Goal: Information Seeking & Learning: Learn about a topic

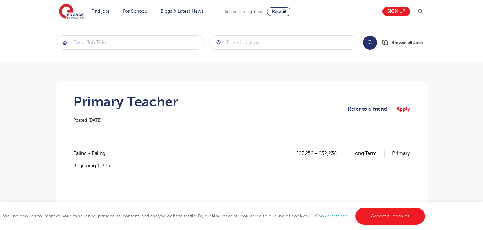
click at [82, 153] on span "Ealing - Ealing" at bounding box center [92, 153] width 38 height 8
copy span "Ealing"
drag, startPoint x: 299, startPoint y: 151, endPoint x: 312, endPoint y: 152, distance: 12.9
click at [312, 152] on p "£27,252 - £32,238" at bounding box center [320, 153] width 49 height 8
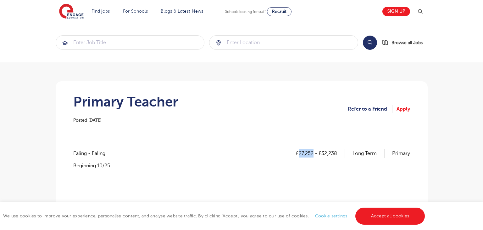
copy p "27,252"
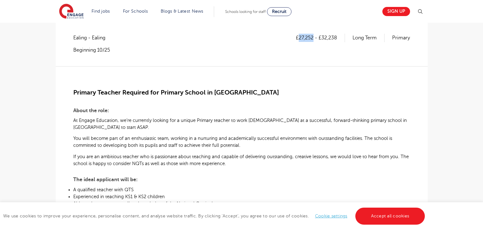
scroll to position [117, 0]
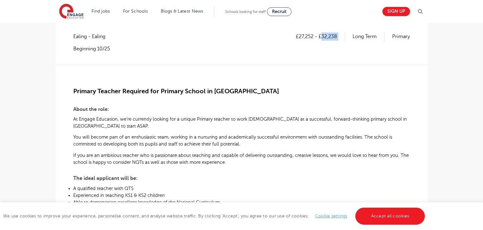
drag, startPoint x: 321, startPoint y: 38, endPoint x: 353, endPoint y: 35, distance: 32.2
click at [353, 35] on div "£27,252 - £32,238 Long Term Primary" at bounding box center [353, 36] width 114 height 8
copy p "32,238"
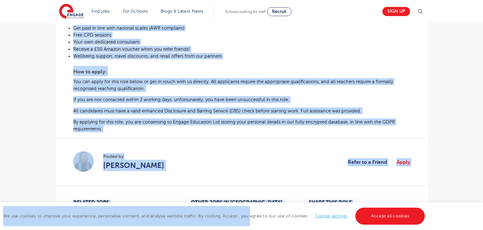
scroll to position [352, 0]
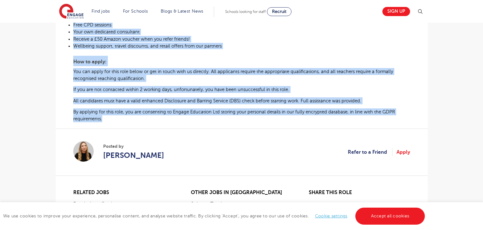
drag, startPoint x: 75, startPoint y: 88, endPoint x: 388, endPoint y: 125, distance: 315.8
copy div "Primary Teacher Required for Primary School in Ealing About the role: At Engage…"
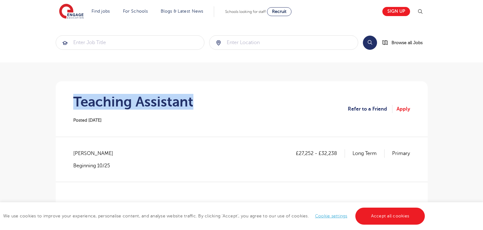
click at [193, 98] on h1 "Teaching Assistant" at bounding box center [133, 102] width 120 height 16
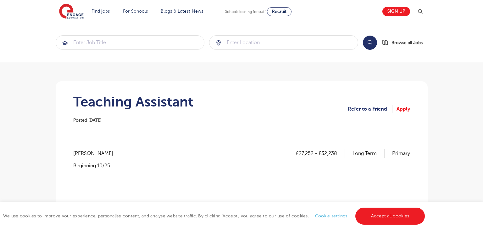
click at [85, 155] on span "[PERSON_NAME]" at bounding box center [96, 153] width 46 height 8
click at [82, 156] on span "[PERSON_NAME]" at bounding box center [96, 153] width 46 height 8
copy span "Brent"
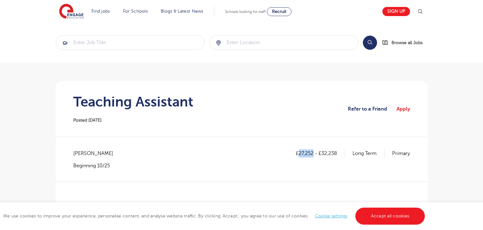
drag, startPoint x: 298, startPoint y: 153, endPoint x: 312, endPoint y: 154, distance: 13.8
click at [312, 154] on p "£27,252 - £32,238" at bounding box center [320, 153] width 49 height 8
copy p "27,252"
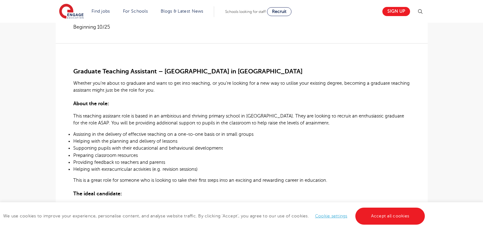
scroll to position [82, 0]
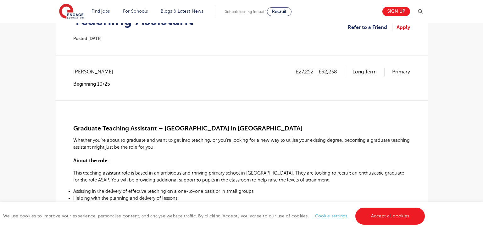
drag, startPoint x: 323, startPoint y: 71, endPoint x: 336, endPoint y: 71, distance: 12.9
click at [336, 71] on p "£27,252 - £32,238" at bounding box center [320, 72] width 49 height 8
drag, startPoint x: 323, startPoint y: 71, endPoint x: 342, endPoint y: 71, distance: 19.5
click at [342, 71] on p "£27,252 - £32,238" at bounding box center [320, 72] width 49 height 8
copy p "32,238"
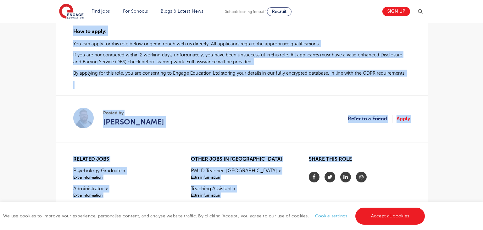
scroll to position [413, 0]
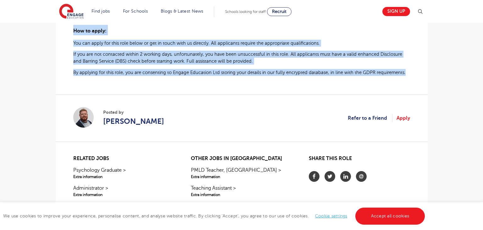
drag, startPoint x: 75, startPoint y: 127, endPoint x: 404, endPoint y: 79, distance: 332.7
copy div "Graduate Teaching Assistant – Primary School in Brent Whether you’re about to g…"
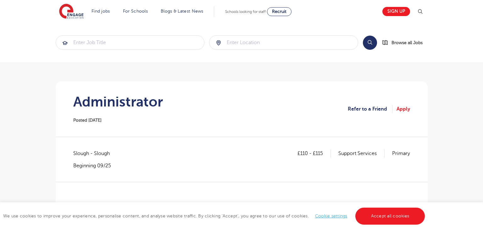
click at [156, 98] on h1 "Administrator" at bounding box center [118, 102] width 90 height 16
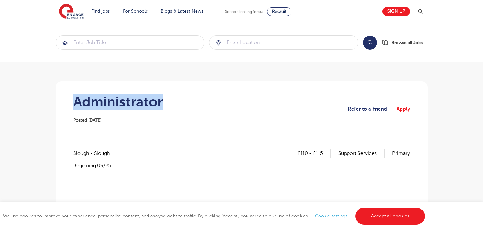
click at [156, 98] on h1 "Administrator" at bounding box center [118, 102] width 90 height 16
copy h1 "Administrator"
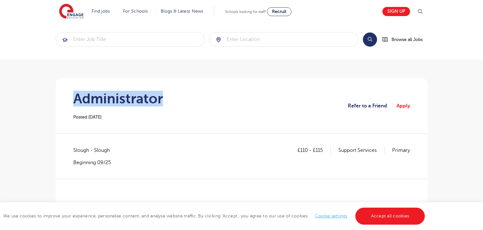
scroll to position [7, 0]
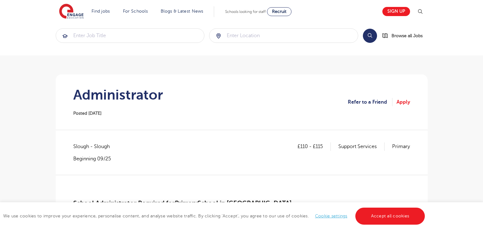
click at [80, 143] on span "Slough - Slough" at bounding box center [94, 146] width 43 height 8
copy span "Slough"
drag, startPoint x: 300, startPoint y: 146, endPoint x: 308, endPoint y: 144, distance: 8.2
click at [308, 144] on p "£110 - £115" at bounding box center [314, 146] width 33 height 8
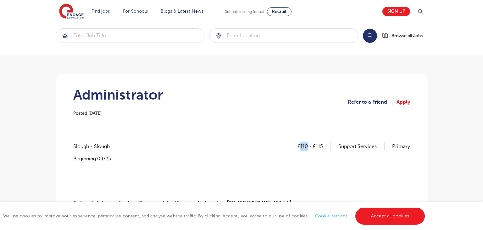
copy p "110"
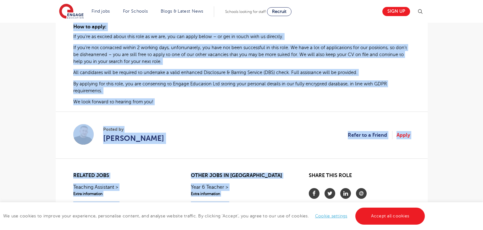
scroll to position [429, 0]
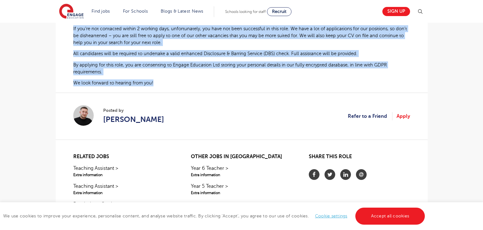
drag, startPoint x: 74, startPoint y: 149, endPoint x: 162, endPoint y: 87, distance: 107.3
copy div "School Administrator Required for Primary School in Slough At Engage Education …"
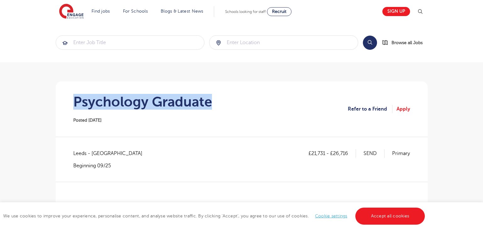
drag, startPoint x: 74, startPoint y: 98, endPoint x: 222, endPoint y: 102, distance: 148.0
click at [222, 102] on section "Psychology Graduate Posted 25/09/25 Refer to a Friend Apply" at bounding box center [242, 108] width 362 height 55
copy h1 "Psychology Graduate"
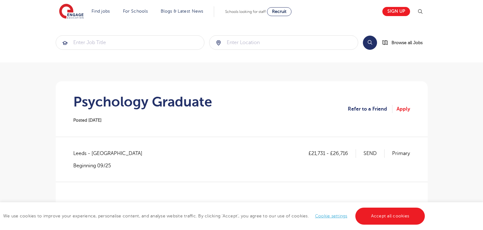
click at [83, 151] on span "Leeds - Leeds" at bounding box center [111, 153] width 76 height 8
copy span "Leeds"
drag, startPoint x: 313, startPoint y: 153, endPoint x: 326, endPoint y: 151, distance: 13.7
click at [326, 151] on p "£21,731 - £26,716" at bounding box center [333, 153] width 48 height 8
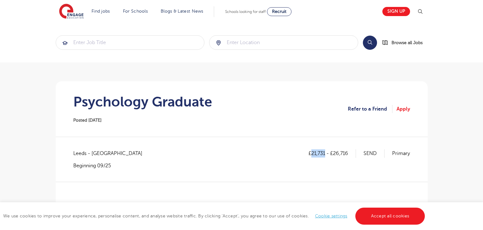
copy p "21,731"
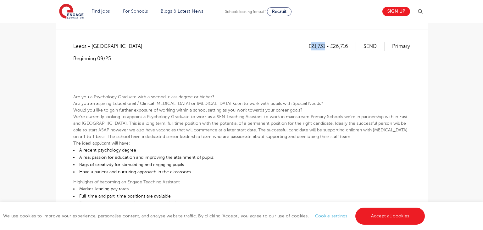
scroll to position [72, 0]
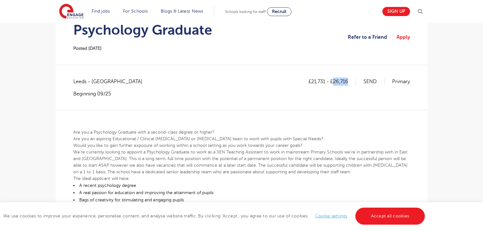
drag, startPoint x: 334, startPoint y: 81, endPoint x: 351, endPoint y: 81, distance: 17.0
click at [351, 81] on p "£21,731 - £26,716" at bounding box center [333, 81] width 48 height 8
copy p "26,716"
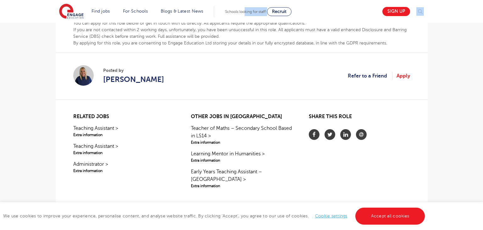
scroll to position [354, 0]
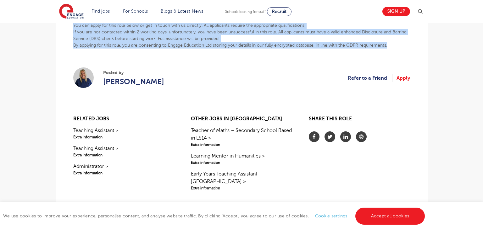
drag, startPoint x: 73, startPoint y: 131, endPoint x: 390, endPoint y: 42, distance: 328.9
copy div "Are you a Psychology Graduate with a second-class degree or higher? Are you an …"
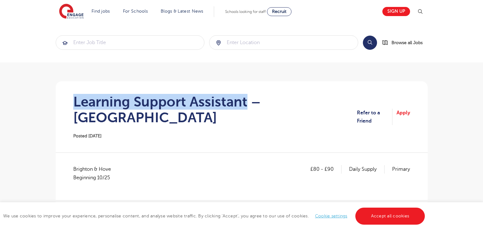
drag, startPoint x: 0, startPoint y: 0, endPoint x: 247, endPoint y: 99, distance: 266.6
click at [247, 99] on h1 "Learning Support Assistant – [GEOGRAPHIC_DATA]" at bounding box center [215, 109] width 284 height 31
copy h1 "Learning Support Assistant"
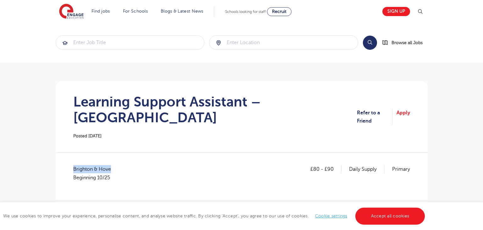
drag, startPoint x: 71, startPoint y: 151, endPoint x: 143, endPoint y: 155, distance: 71.9
copy span "Brighton & Hove"
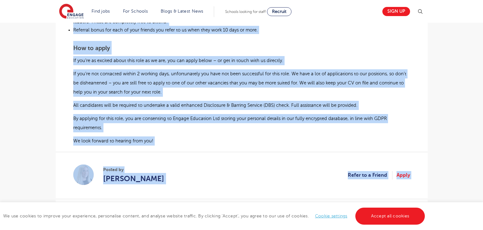
scroll to position [558, 0]
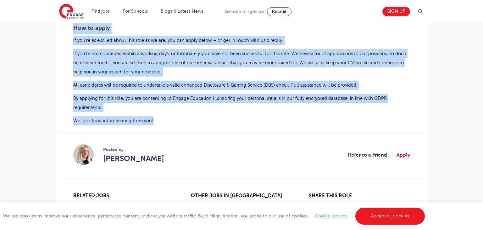
drag, startPoint x: 75, startPoint y: 143, endPoint x: 160, endPoint y: 89, distance: 100.9
copy div "Learning Support Assistant Required for School based in [GEOGRAPHIC_DATA] and H…"
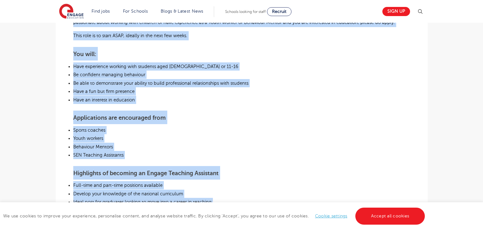
scroll to position [235, 0]
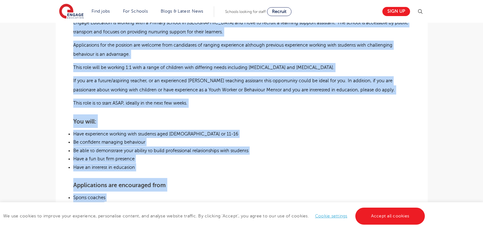
copy div "Learning Support Assistant Required for School based in [GEOGRAPHIC_DATA] and H…"
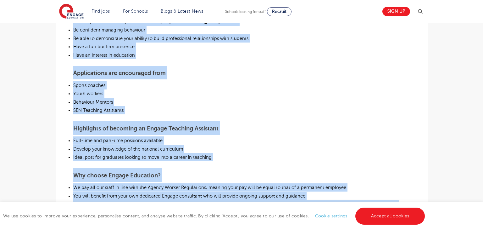
click at [296, 89] on p "Youth workers" at bounding box center [241, 93] width 337 height 8
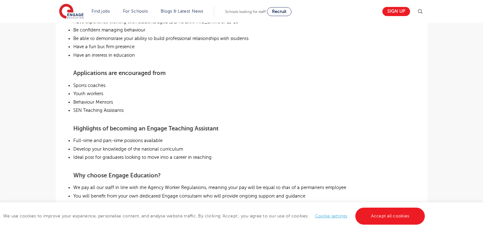
scroll to position [492, 0]
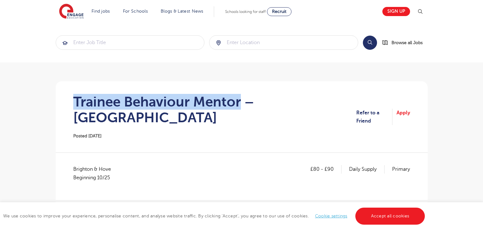
drag, startPoint x: 74, startPoint y: 100, endPoint x: 239, endPoint y: 101, distance: 165.2
click at [239, 101] on h1 "Trainee Behaviour Mentor – Brighton" at bounding box center [214, 109] width 283 height 31
copy h1 "Trainee Behaviour Mentor"
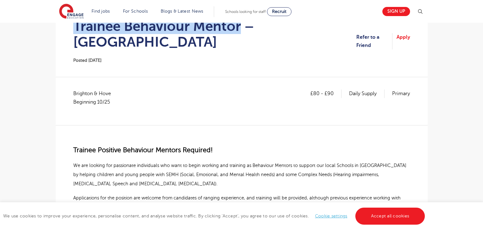
scroll to position [76, 0]
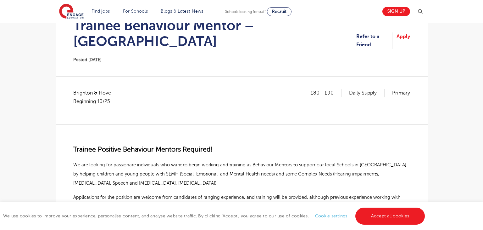
click at [275, 25] on h1 "Trainee Behaviour Mentor – Brighton" at bounding box center [214, 33] width 283 height 31
click at [277, 25] on h1 "Trainee Behaviour Mentor – Brighton" at bounding box center [214, 33] width 283 height 31
click at [274, 25] on h1 "Trainee Behaviour Mentor – Brighton" at bounding box center [214, 33] width 283 height 31
copy h1 "[GEOGRAPHIC_DATA]"
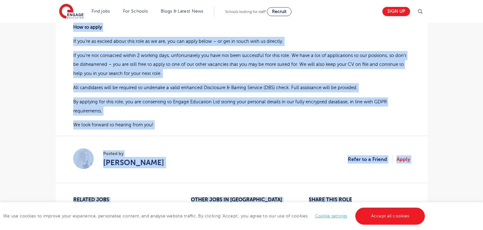
scroll to position [592, 0]
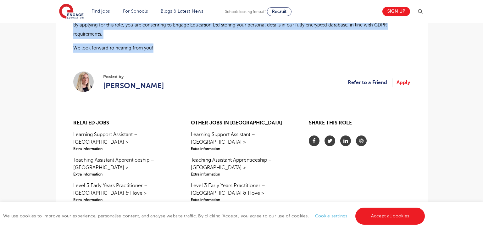
drag, startPoint x: 72, startPoint y: 164, endPoint x: 154, endPoint y: 25, distance: 161.5
copy div "Trainee Positive Behaviour Mentors Required! We are looking for passionate indi…"
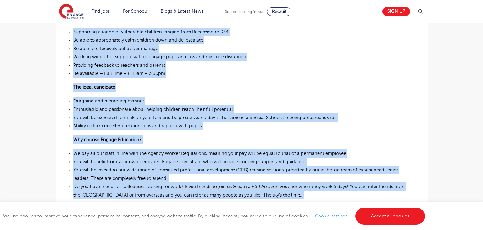
scroll to position [519, 0]
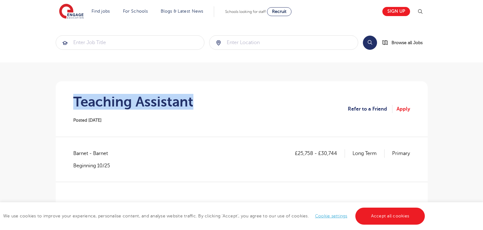
drag, startPoint x: 69, startPoint y: 103, endPoint x: 200, endPoint y: 102, distance: 130.6
click at [200, 102] on section "Teaching Assistant Posted [DATE] Refer to a Friend Apply" at bounding box center [242, 108] width 362 height 55
copy h1 "Teaching Assistant"
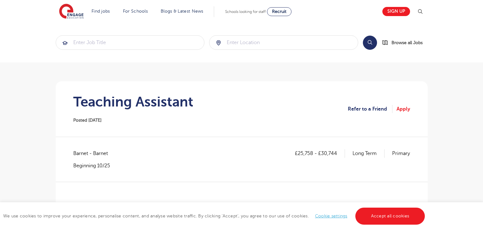
click at [79, 150] on span "Barnet - Barnet" at bounding box center [93, 153] width 41 height 8
copy span "Barnet"
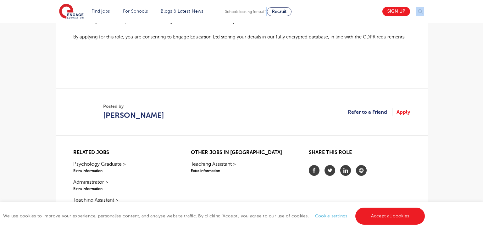
scroll to position [526, 0]
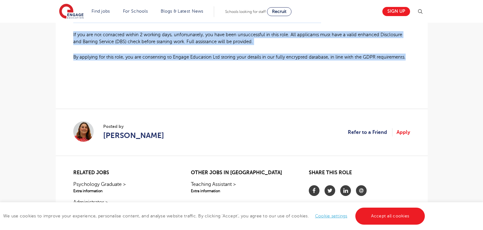
drag, startPoint x: 74, startPoint y: 139, endPoint x: 410, endPoint y: 59, distance: 345.5
copy div "KS2 Teaching Assistant Required for Primary School in Barnet About the role: At…"
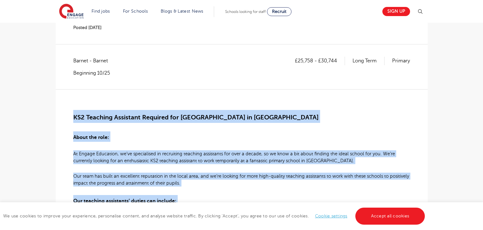
scroll to position [78, 0]
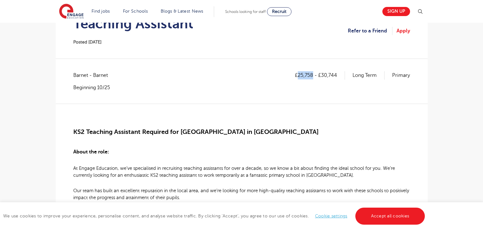
drag, startPoint x: 299, startPoint y: 77, endPoint x: 313, endPoint y: 75, distance: 13.9
click at [313, 75] on p "£25,758 - £30,744" at bounding box center [320, 75] width 50 height 8
copy p "25,758"
drag, startPoint x: 322, startPoint y: 75, endPoint x: 337, endPoint y: 76, distance: 15.2
click at [337, 76] on p "£25,758 - £30,744" at bounding box center [320, 75] width 50 height 8
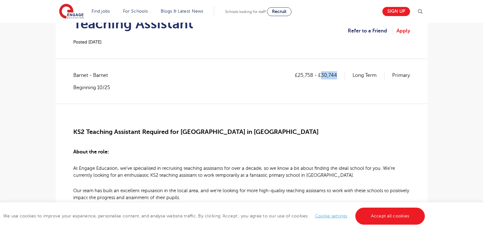
copy p "30,744"
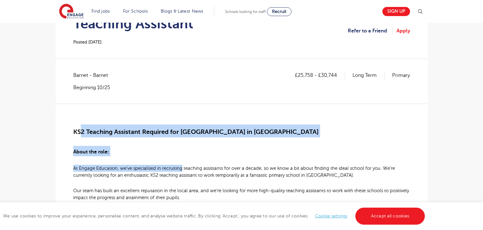
drag, startPoint x: 90, startPoint y: 131, endPoint x: 182, endPoint y: 159, distance: 95.8
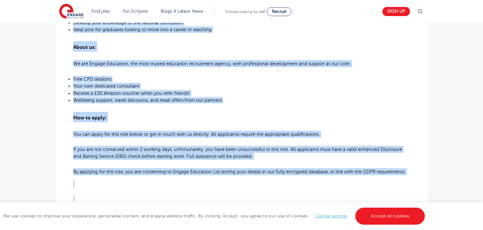
scroll to position [422, 0]
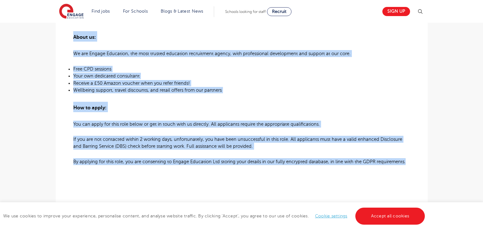
drag, startPoint x: 74, startPoint y: 133, endPoint x: 410, endPoint y: 161, distance: 337.8
copy div "KS2 Teaching Assistant Required for Primary School in Barnet About the role: At…"
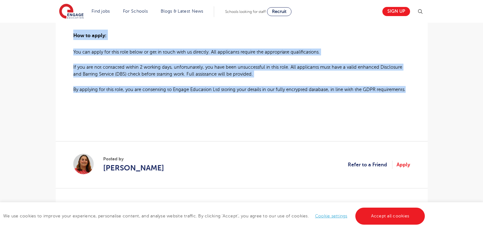
scroll to position [507, 0]
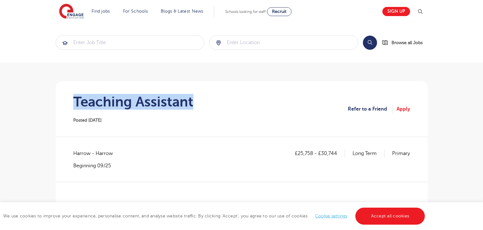
drag, startPoint x: 69, startPoint y: 99, endPoint x: 215, endPoint y: 101, distance: 146.3
click at [215, 101] on section "Teaching Assistant Posted 25/09/25 Refer to a Friend Apply" at bounding box center [242, 108] width 362 height 55
copy h1 "Teaching Assistant"
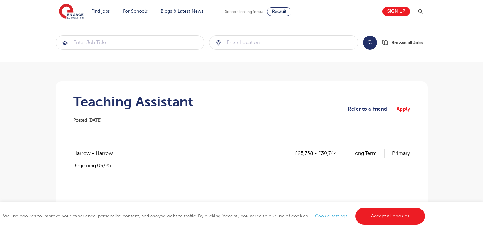
click at [83, 155] on span "Harrow - Harrow" at bounding box center [96, 153] width 46 height 8
copy span "Harrow"
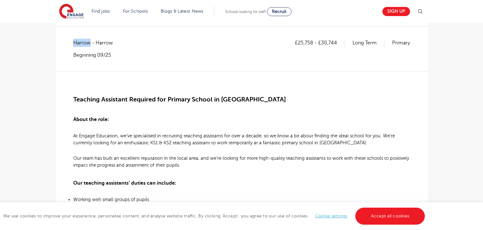
scroll to position [60, 0]
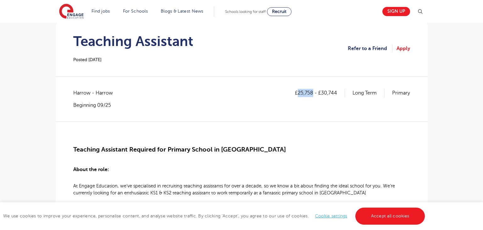
drag, startPoint x: 298, startPoint y: 93, endPoint x: 312, endPoint y: 93, distance: 14.5
click at [312, 93] on p "£25,758 - £30,744" at bounding box center [320, 93] width 50 height 8
copy p "25,758"
drag, startPoint x: 322, startPoint y: 92, endPoint x: 336, endPoint y: 92, distance: 13.9
click at [336, 92] on p "£25,758 - £30,744" at bounding box center [320, 93] width 50 height 8
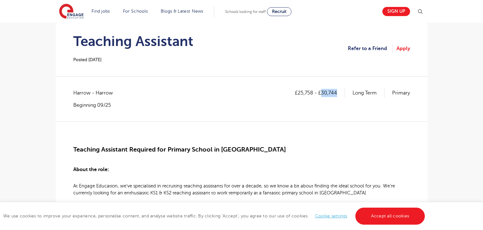
copy p "30,744"
click at [75, 147] on span "Teaching Assistant Required for Primary School in Harrow" at bounding box center [179, 149] width 213 height 7
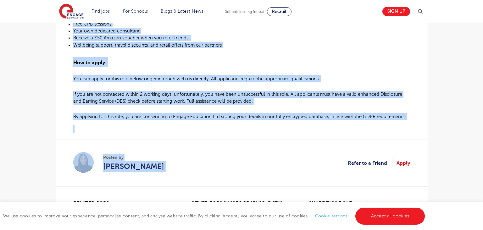
scroll to position [470, 0]
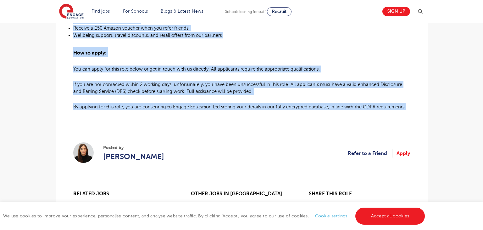
drag, startPoint x: 74, startPoint y: 147, endPoint x: 408, endPoint y: 107, distance: 336.3
copy div "Teaching Assistant Required for Primary School in Harrow About the role: At Eng…"
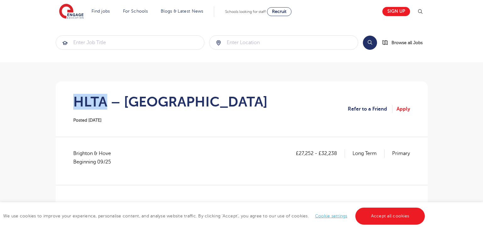
drag, startPoint x: 74, startPoint y: 98, endPoint x: 108, endPoint y: 105, distance: 35.1
click at [108, 105] on h1 "HLTA – [GEOGRAPHIC_DATA]" at bounding box center [170, 102] width 194 height 16
copy h1 "HLTA"
click at [83, 154] on span "Brighton & Hove Beginning 09/25" at bounding box center [95, 157] width 44 height 17
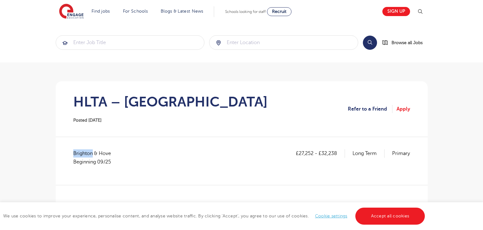
copy span "[GEOGRAPHIC_DATA]"
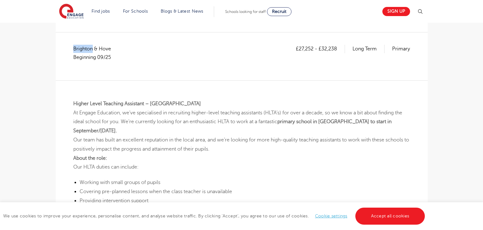
scroll to position [107, 0]
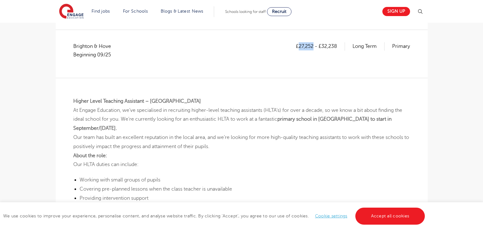
drag, startPoint x: 300, startPoint y: 48, endPoint x: 314, endPoint y: 47, distance: 14.2
click at [314, 47] on p "£27,252 - £32,238" at bounding box center [320, 46] width 49 height 8
copy p "27,252"
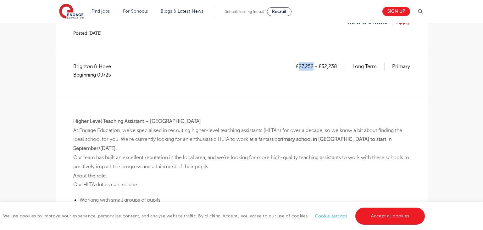
scroll to position [0, 0]
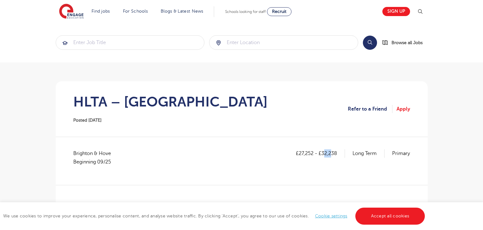
drag, startPoint x: 323, startPoint y: 154, endPoint x: 327, endPoint y: 154, distance: 3.8
click at [330, 153] on p "£27,252 - £32,238" at bounding box center [320, 153] width 49 height 8
drag, startPoint x: 321, startPoint y: 150, endPoint x: 338, endPoint y: 156, distance: 17.8
click at [338, 156] on p "£27,252 - £32,238" at bounding box center [320, 153] width 49 height 8
copy p "32,238"
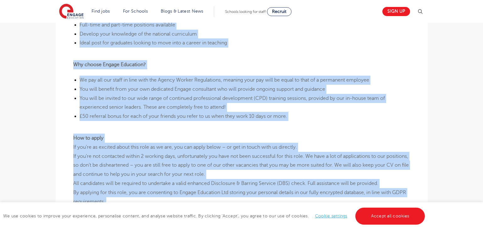
scroll to position [464, 0]
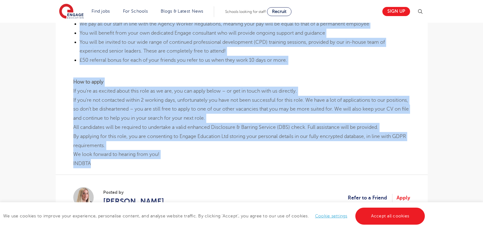
drag, startPoint x: 73, startPoint y: 54, endPoint x: 284, endPoint y: 160, distance: 236.1
copy div "Loremi Dolor Sitametc Adipiscin – Elit Seddoei Tempor In Utlabo Etdolorem, al’e…"
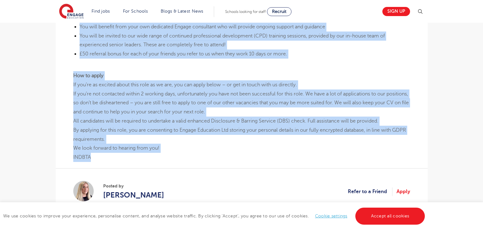
scroll to position [535, 0]
